Goal: Find specific page/section: Find specific page/section

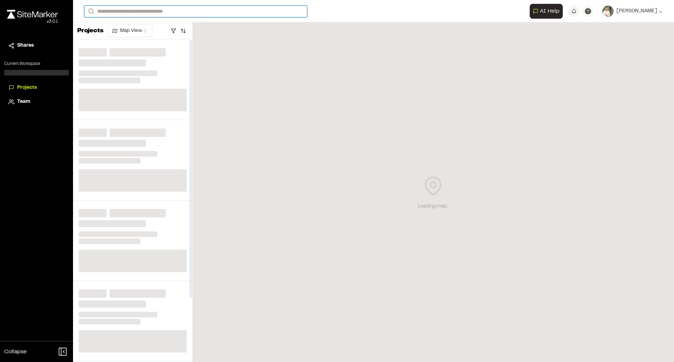
click at [170, 13] on input "Search" at bounding box center [195, 12] width 223 height 12
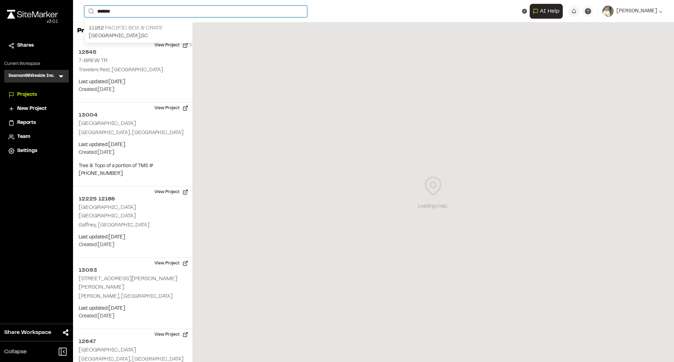
type input "*******"
click at [150, 27] on p "11162 Pacific Box & Crate" at bounding box center [140, 28] width 103 height 8
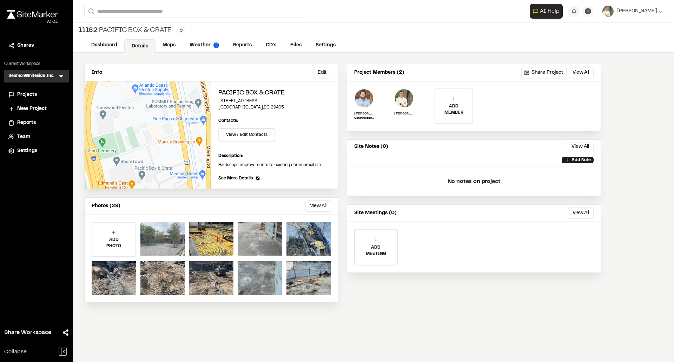
click at [162, 244] on div at bounding box center [162, 239] width 45 height 34
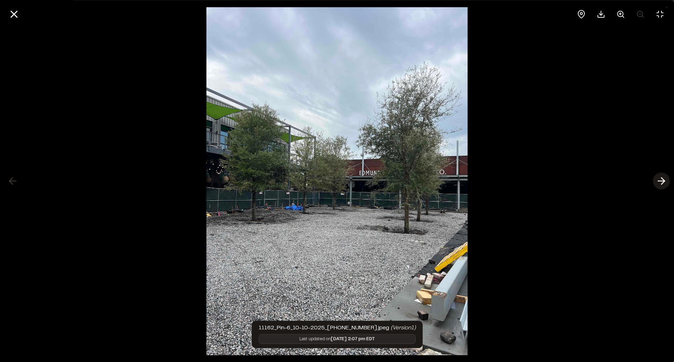
click at [658, 180] on icon at bounding box center [661, 181] width 11 height 12
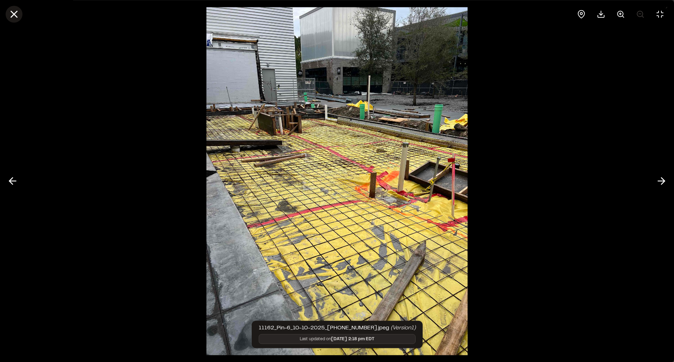
click at [10, 15] on icon at bounding box center [14, 14] width 12 height 12
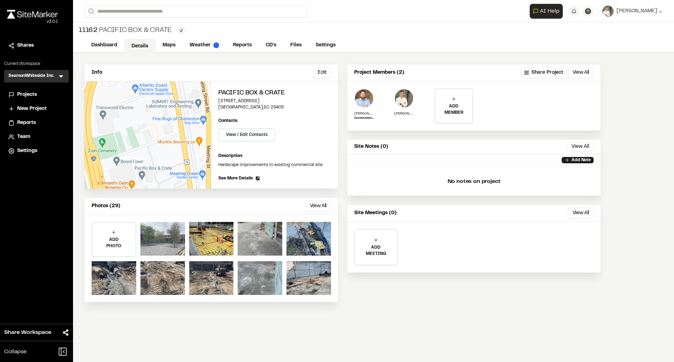
click at [166, 240] on div at bounding box center [162, 239] width 45 height 34
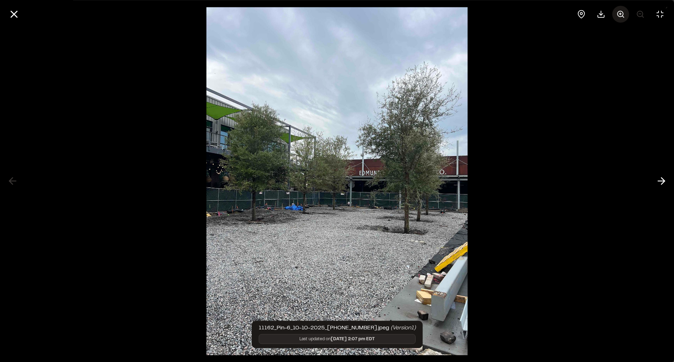
click at [618, 19] on button at bounding box center [620, 14] width 17 height 17
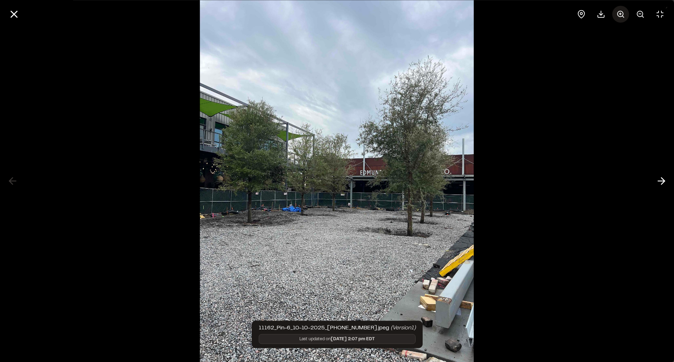
click at [618, 18] on button at bounding box center [620, 14] width 17 height 17
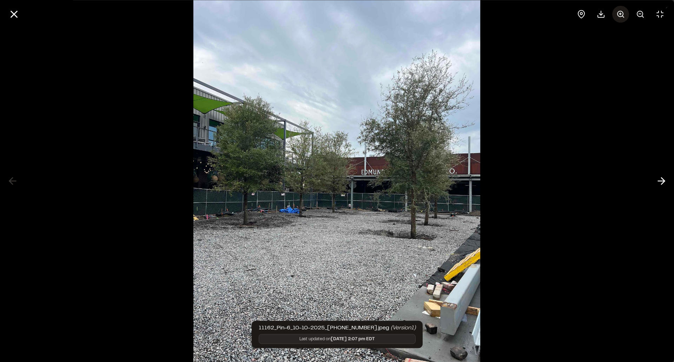
click at [619, 16] on circle at bounding box center [620, 14] width 6 height 6
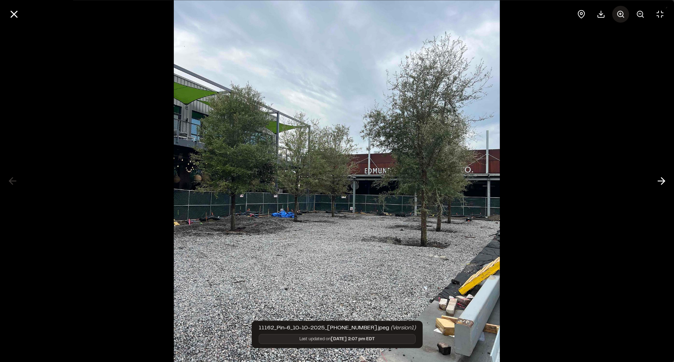
click at [619, 16] on circle at bounding box center [620, 14] width 6 height 6
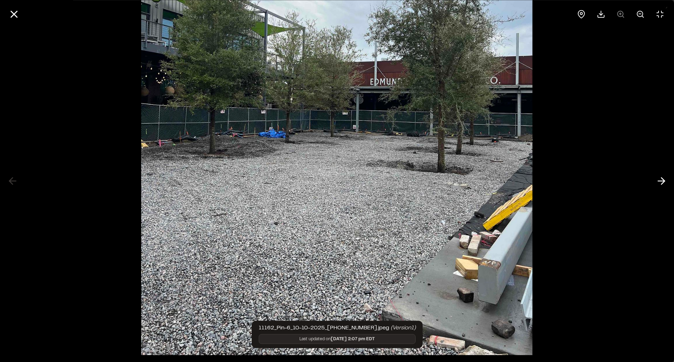
scroll to position [90, 0]
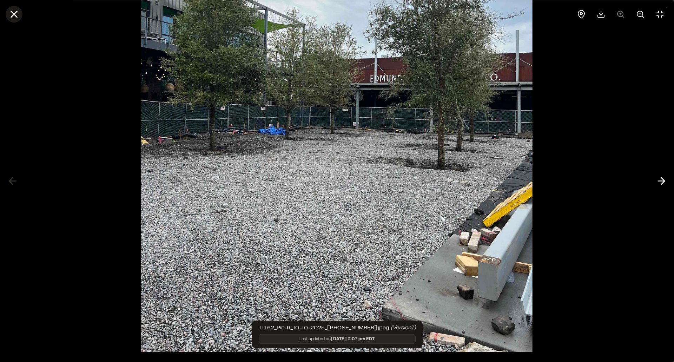
click at [19, 15] on icon at bounding box center [14, 14] width 12 height 12
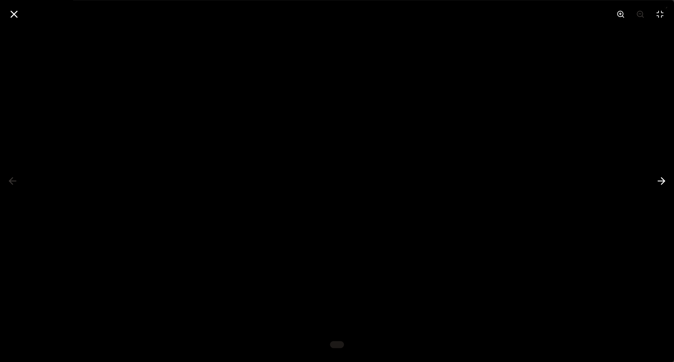
scroll to position [0, 0]
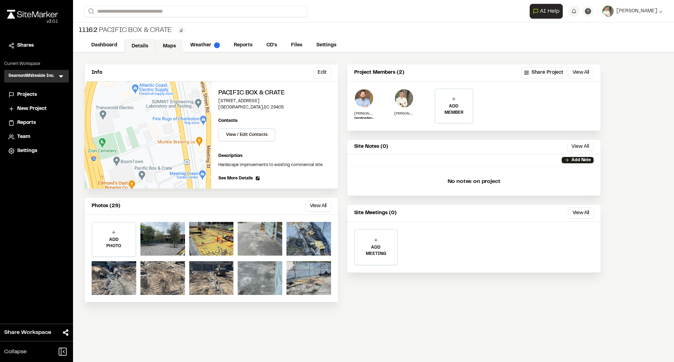
click at [171, 45] on link "Maps" at bounding box center [169, 45] width 28 height 13
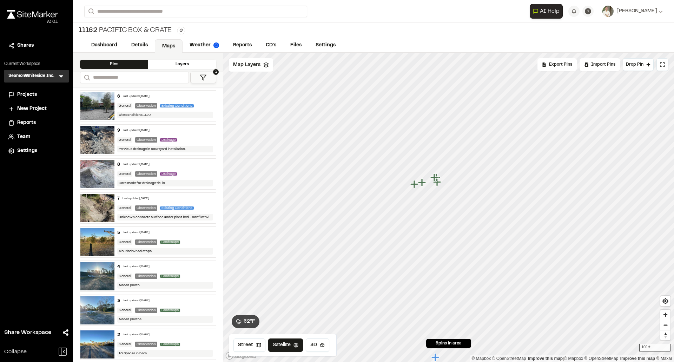
click at [173, 64] on div "Layers" at bounding box center [182, 64] width 68 height 9
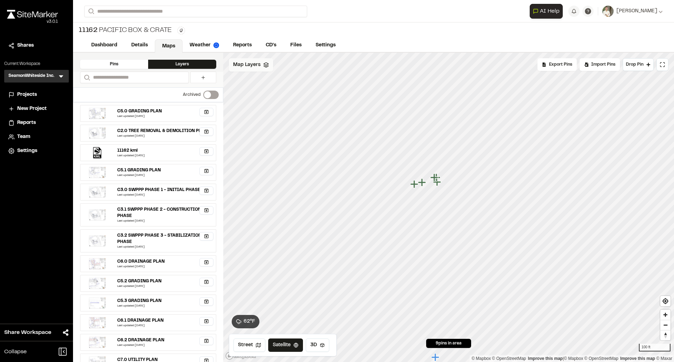
click at [244, 65] on span "Map Layers" at bounding box center [246, 65] width 27 height 8
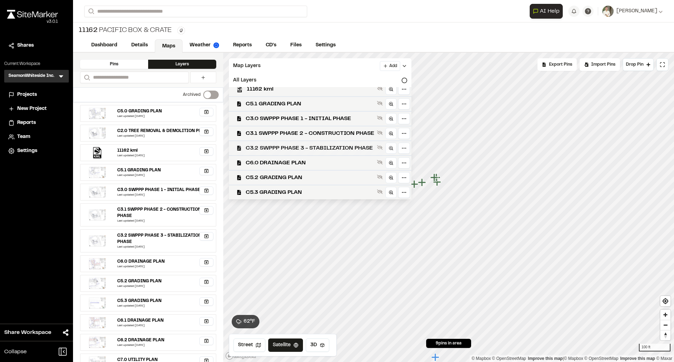
scroll to position [70, 0]
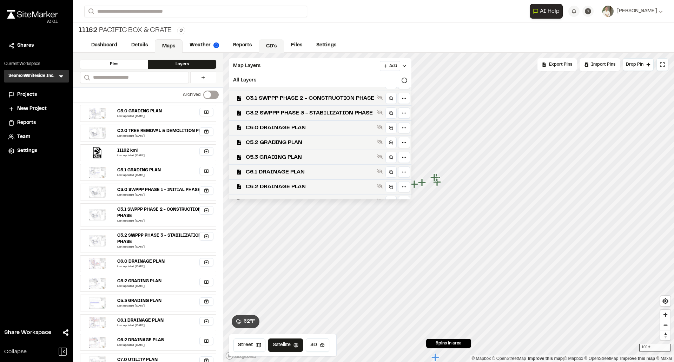
click at [264, 42] on link "CD's" at bounding box center [271, 45] width 25 height 13
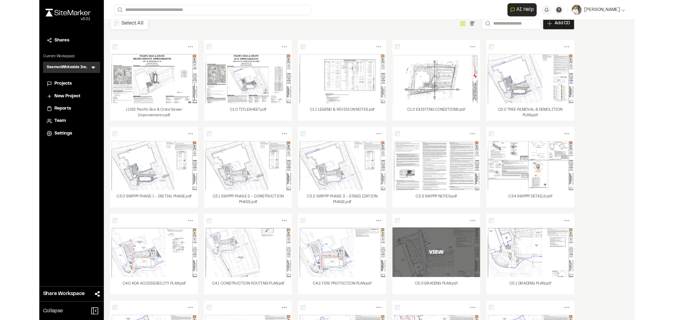
scroll to position [222, 0]
